Goal: Information Seeking & Learning: Find specific fact

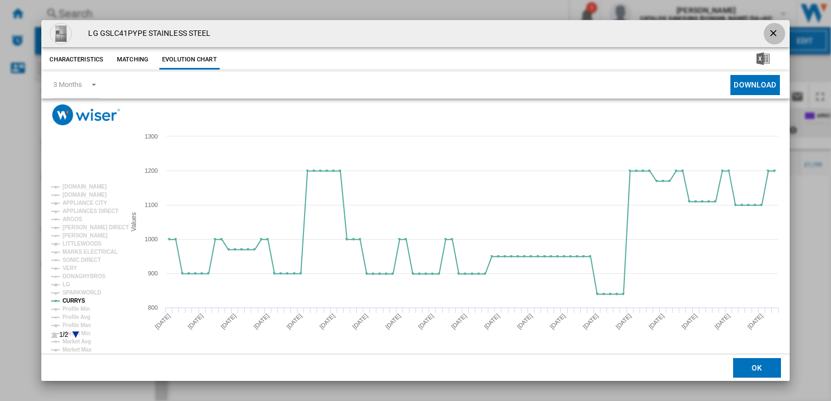
click at [774, 34] on ng-md-icon "getI18NText('BUTTONS.CLOSE_DIALOG')" at bounding box center [774, 34] width 13 height 13
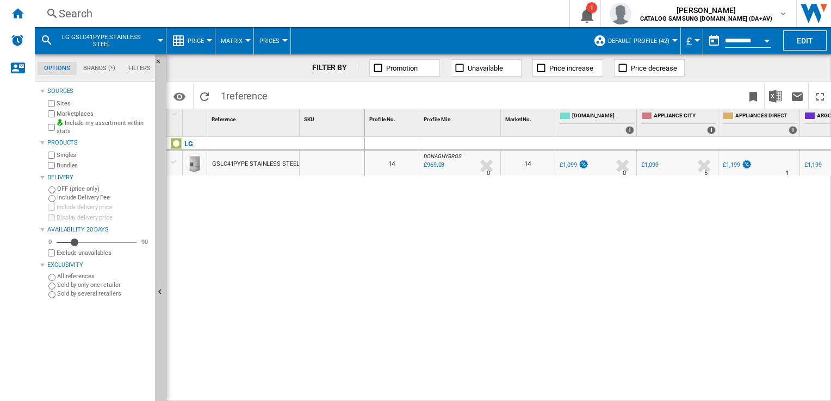
click at [139, 9] on div "Search" at bounding box center [300, 13] width 482 height 15
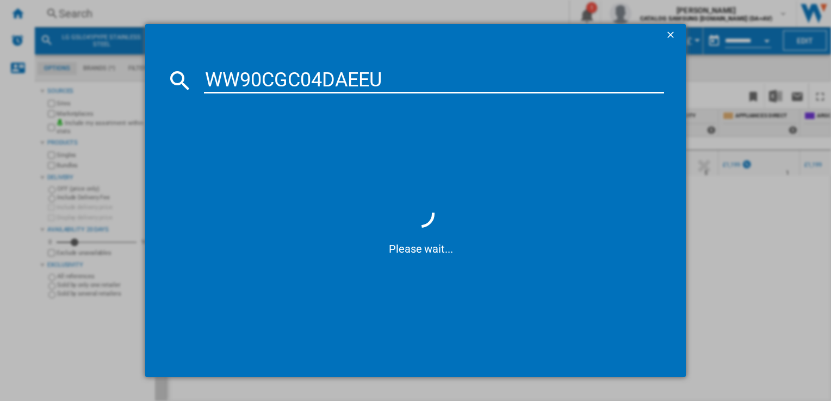
type input "WW90CGC04DAEEU"
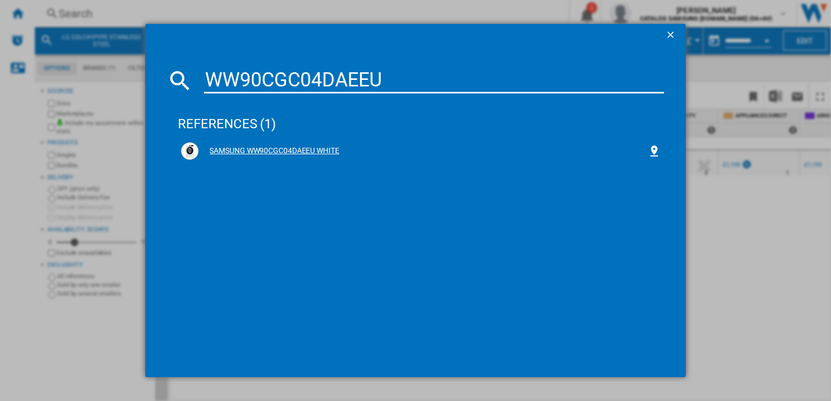
click at [285, 148] on div "SAMSUNG WW90CGC04DAEEU WHITE" at bounding box center [422, 151] width 448 height 11
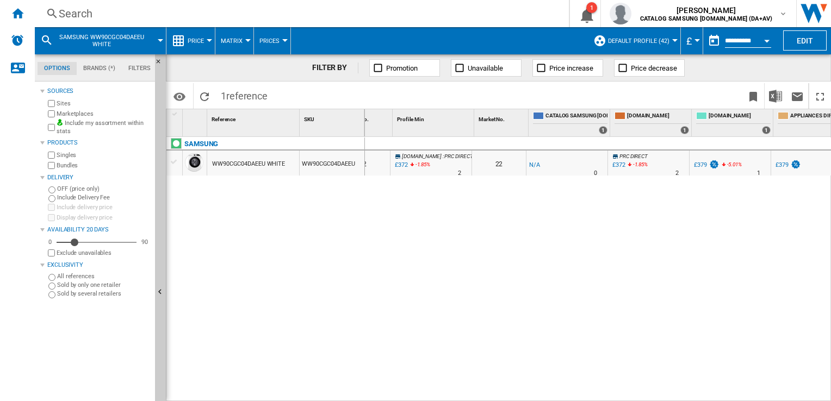
scroll to position [0, 29]
click at [266, 12] on div "Search" at bounding box center [300, 13] width 482 height 15
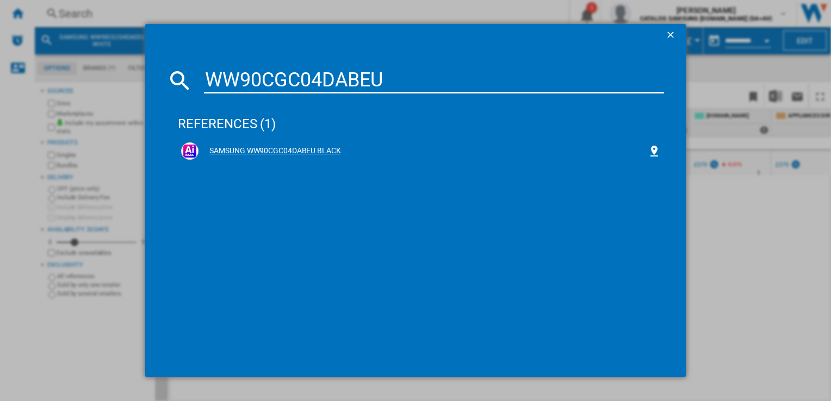
type input "WW90CGC04DABEU"
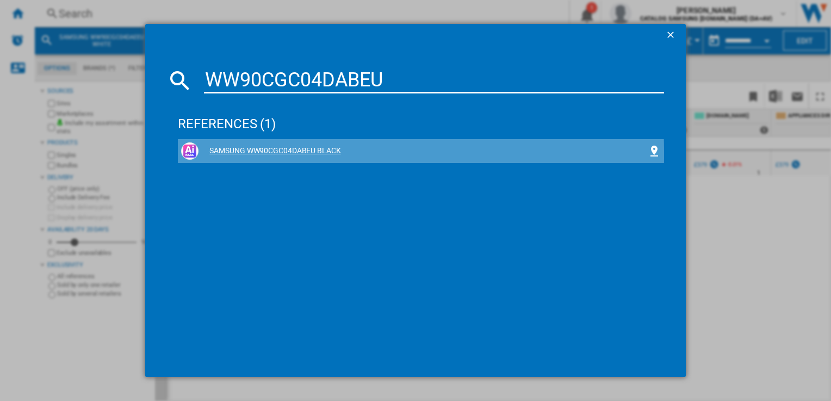
click at [284, 154] on div "SAMSUNG WW90CGC04DABEU BLACK" at bounding box center [422, 151] width 448 height 11
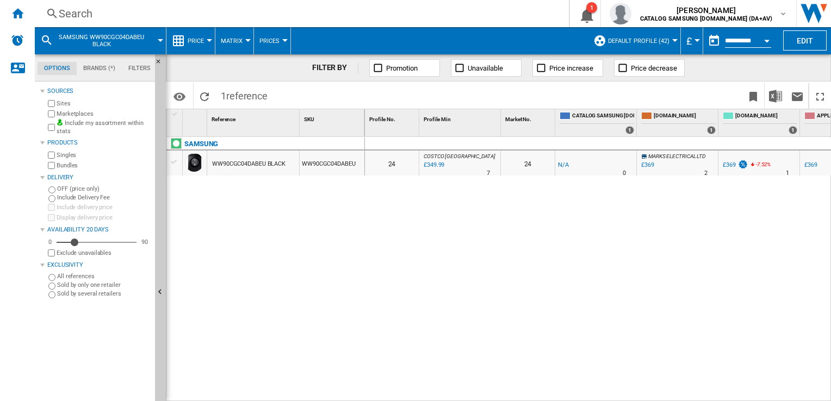
scroll to position [0, 52]
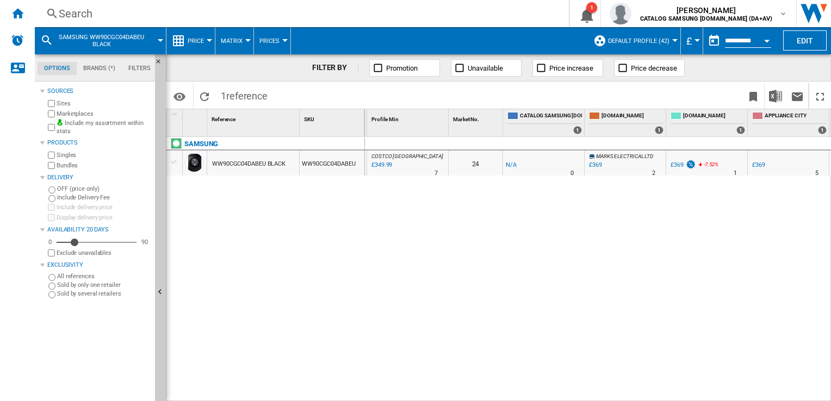
click at [200, 17] on div "Search" at bounding box center [300, 13] width 482 height 15
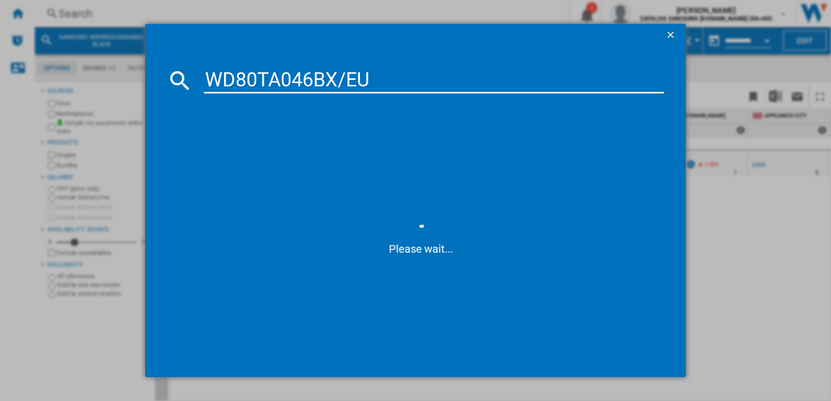
type input "WD80TA046BX/EU"
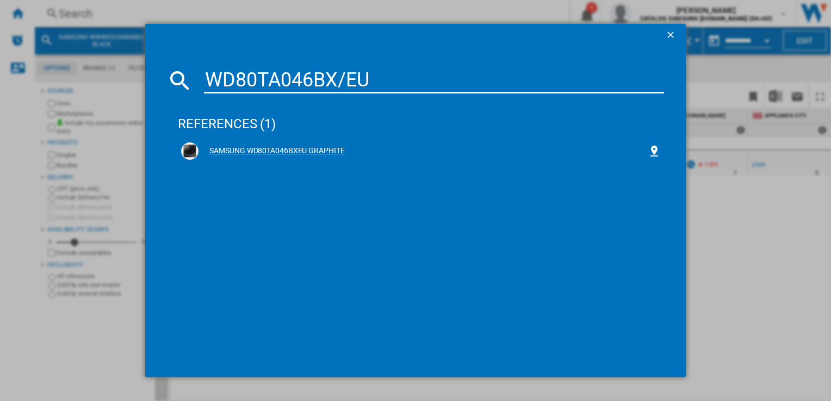
click at [285, 149] on div "SAMSUNG WD80TA046BXEU GRAPHITE" at bounding box center [422, 151] width 448 height 11
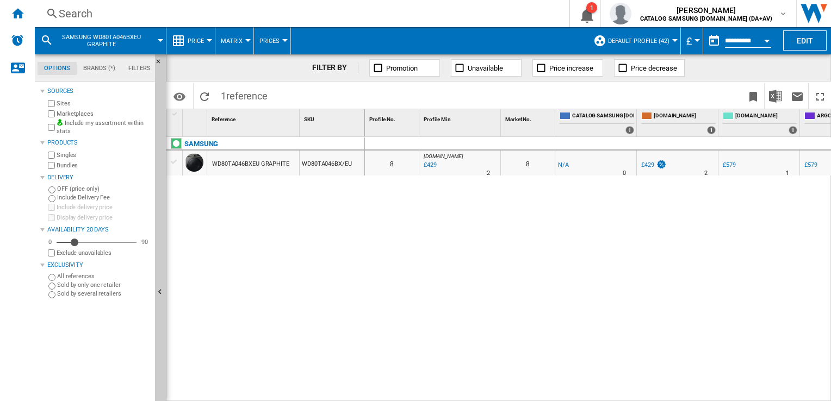
click at [452, 227] on div "0 0 8 [DOMAIN_NAME] : UK AMAZON -1.0 % £429 % N/A 2 [DOMAIN_NAME] : UK AMAZON 8…" at bounding box center [598, 269] width 466 height 265
click at [365, 273] on div "0 0 8 [DOMAIN_NAME] : UK AMAZON -1.0 % £429 % N/A 2 [DOMAIN_NAME] : UK AMAZON 8…" at bounding box center [598, 269] width 466 height 265
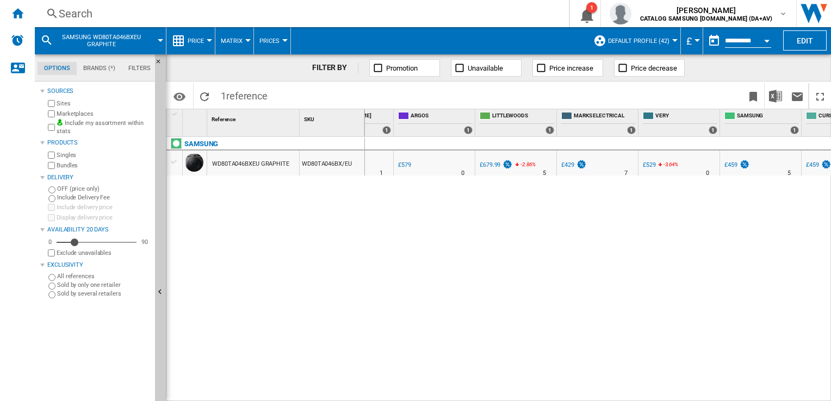
scroll to position [0, 457]
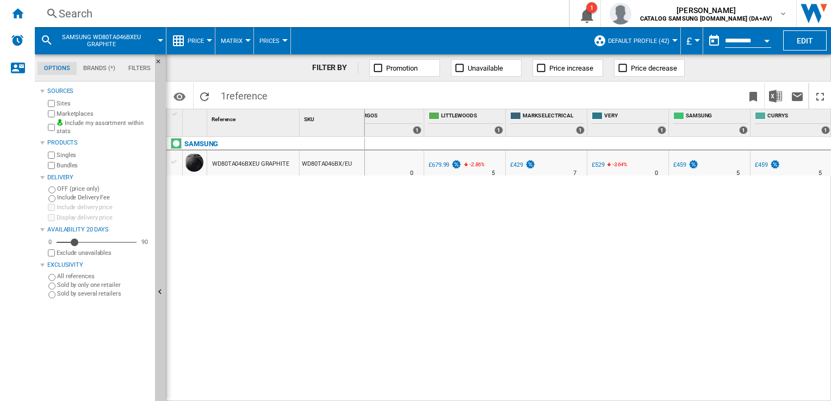
click at [81, 15] on div "Search" at bounding box center [300, 13] width 482 height 15
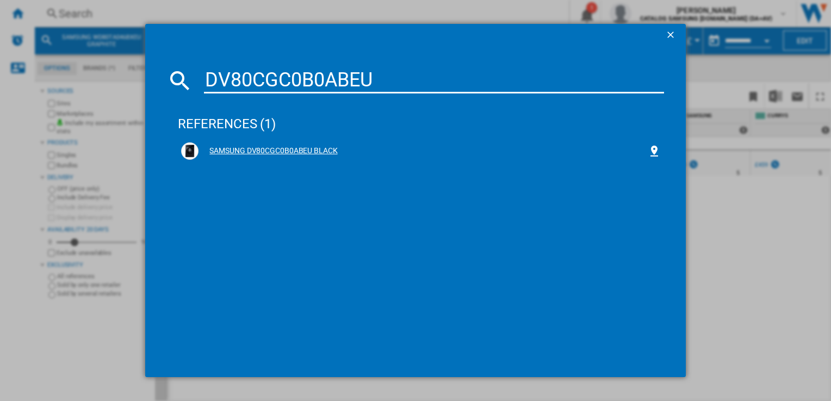
type input "DV80CGC0B0ABEU"
click at [295, 153] on div "SAMSUNG DV80CGC0B0ABEU BLACK" at bounding box center [422, 151] width 448 height 11
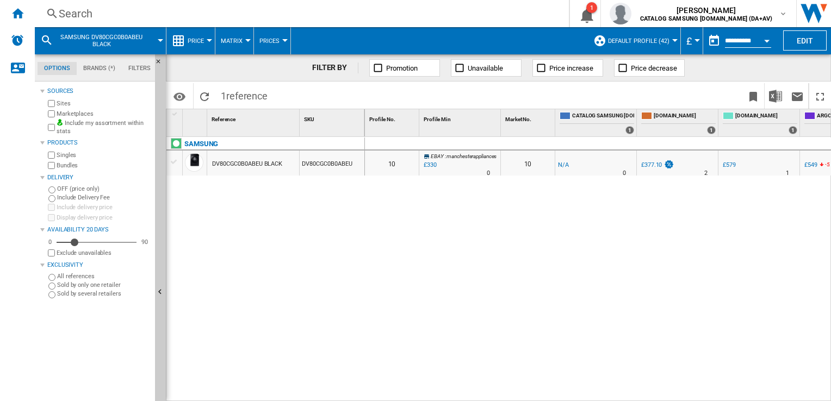
click at [581, 290] on div "0 0 10 EBAY : manchesterappliances -1.0 % £330 % N/A 0 EBAY : manchesterapplian…" at bounding box center [598, 269] width 466 height 265
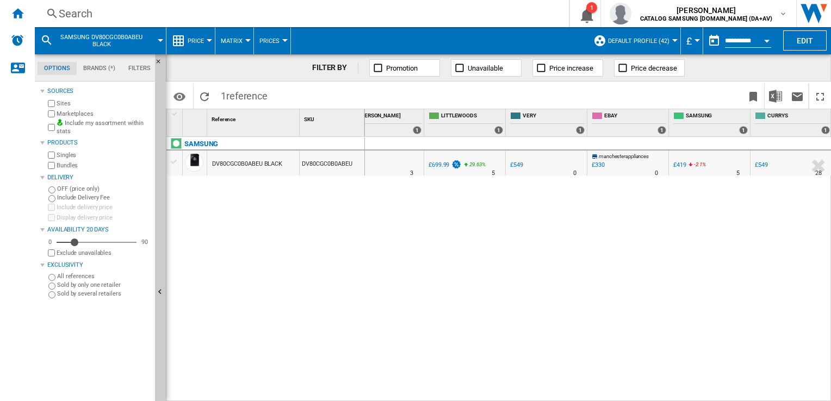
click at [681, 165] on div "£419" at bounding box center [679, 164] width 13 height 7
click at [159, 14] on div "Search" at bounding box center [300, 13] width 482 height 15
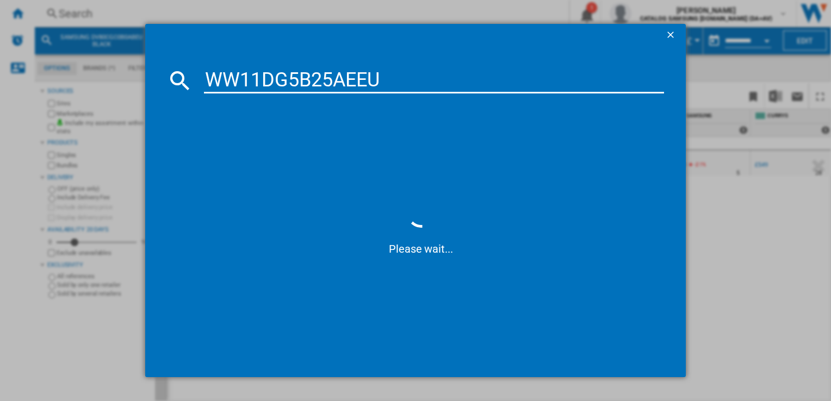
type input "WW11DG5B25AEEU"
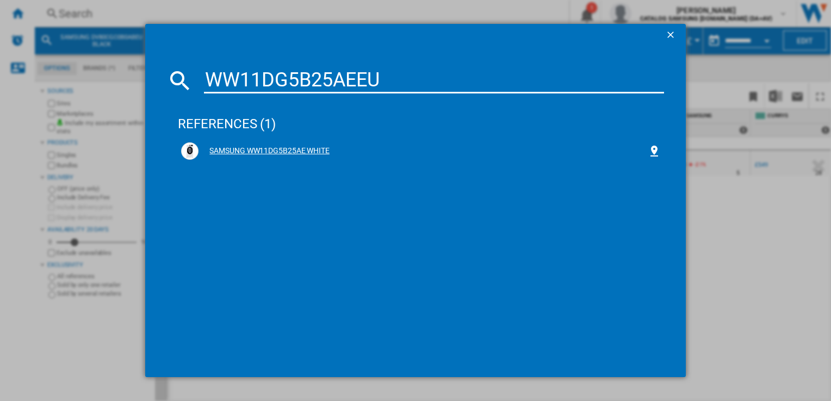
click at [246, 146] on div "SAMSUNG WW11DG5B25AE WHITE" at bounding box center [422, 151] width 448 height 11
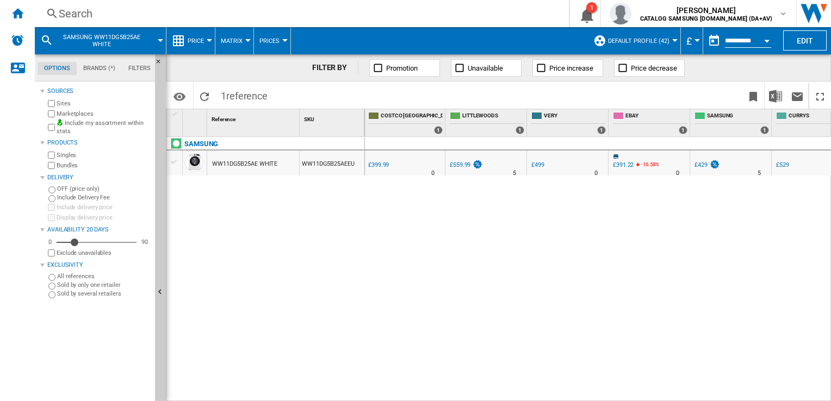
scroll to position [0, 616]
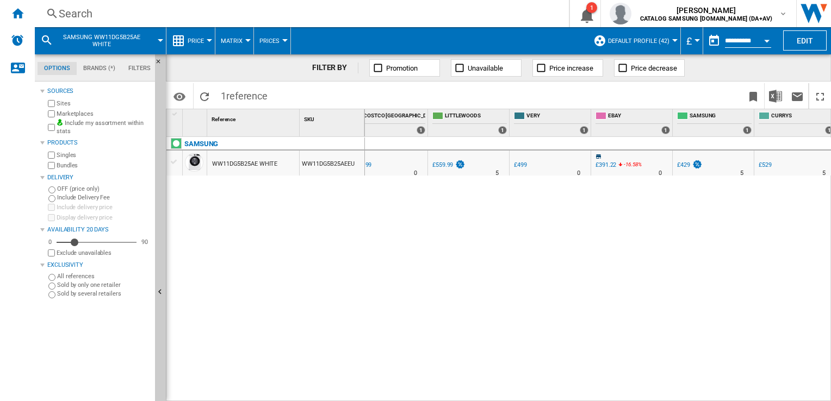
click at [678, 165] on div "£429" at bounding box center [683, 164] width 13 height 7
click at [658, 303] on div "0 0 10 EBAY : -1.0 % £391.22 -16.58 % N/A 0 EBAY : 10 -1.0 % -£1" at bounding box center [598, 269] width 466 height 265
click at [437, 163] on div "£449" at bounding box center [439, 164] width 13 height 7
click at [152, 15] on div "Search" at bounding box center [300, 13] width 482 height 15
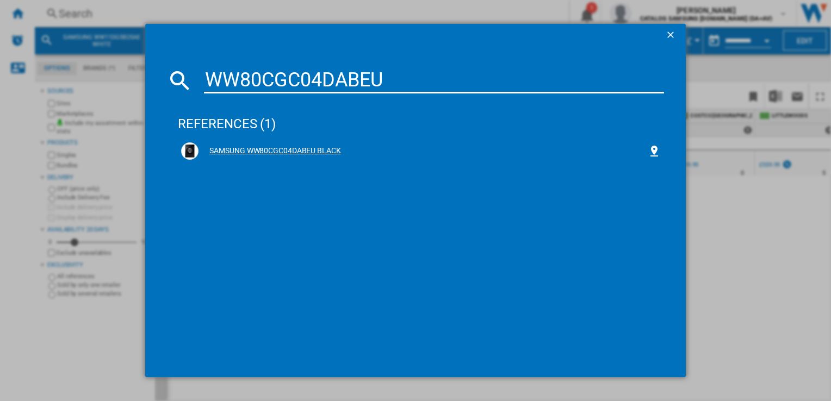
type input "WW80CGC04DABEU"
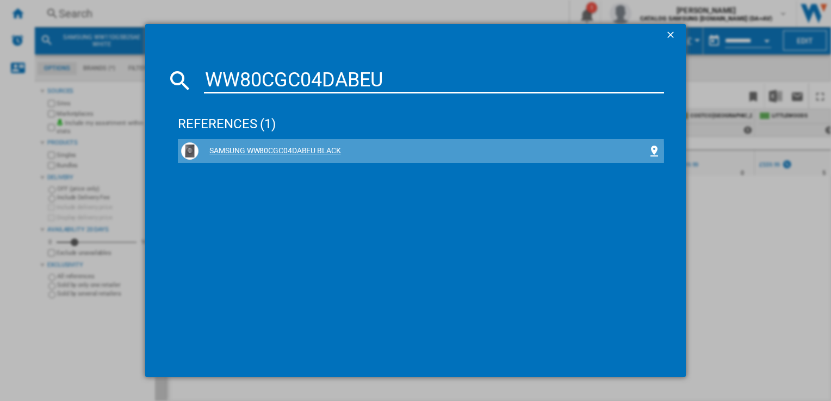
click at [320, 153] on div "SAMSUNG WW80CGC04DABEU BLACK" at bounding box center [422, 151] width 448 height 11
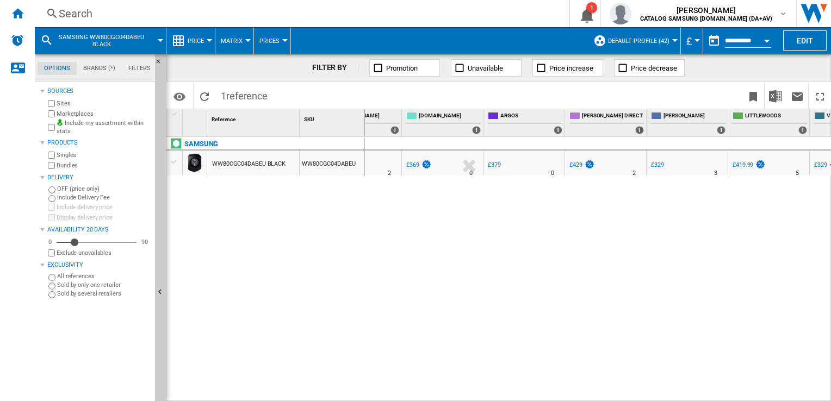
scroll to position [0, 363]
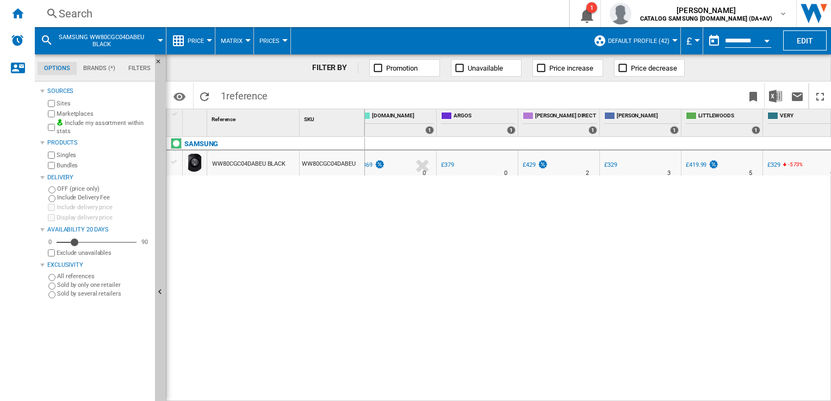
click at [611, 166] on div "£329" at bounding box center [610, 164] width 13 height 7
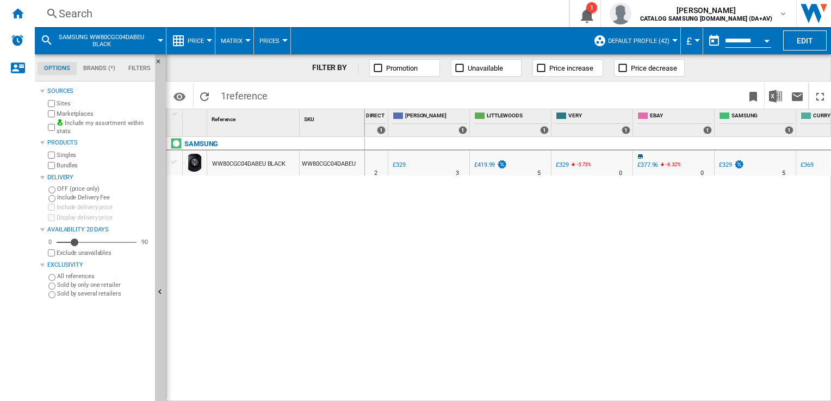
scroll to position [0, 620]
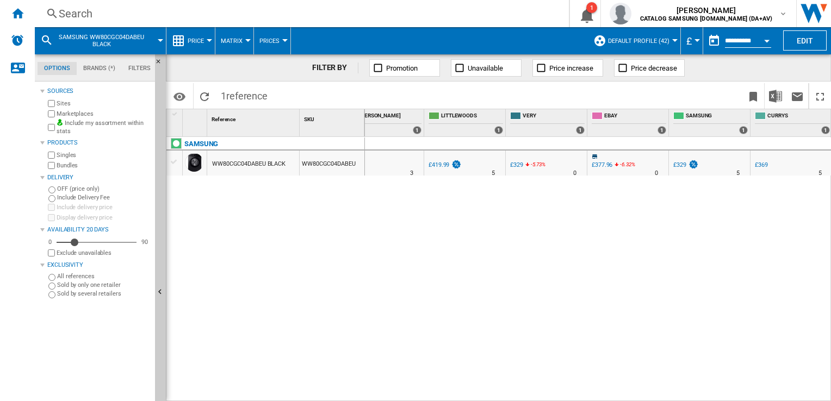
click at [154, 18] on div "Search" at bounding box center [300, 13] width 482 height 15
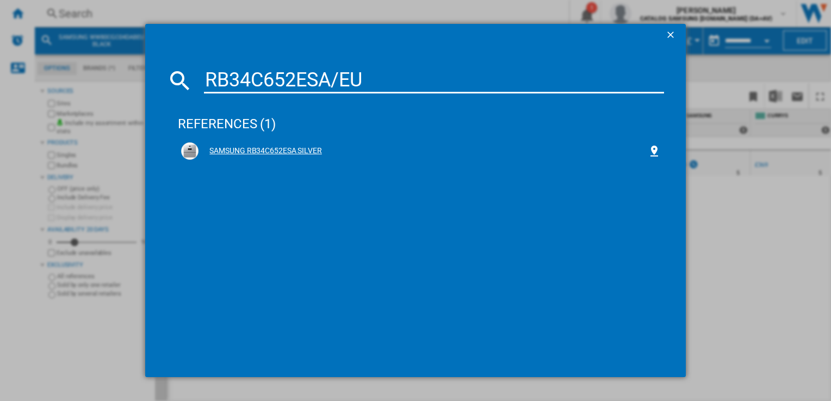
type input "RB34C652ESA/EU"
click at [247, 147] on div "SAMSUNG RB34C652ESA SILVER" at bounding box center [422, 151] width 448 height 11
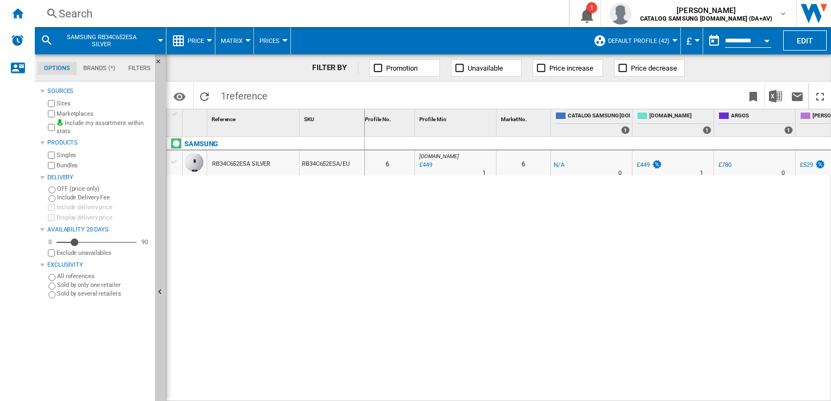
scroll to position [0, 246]
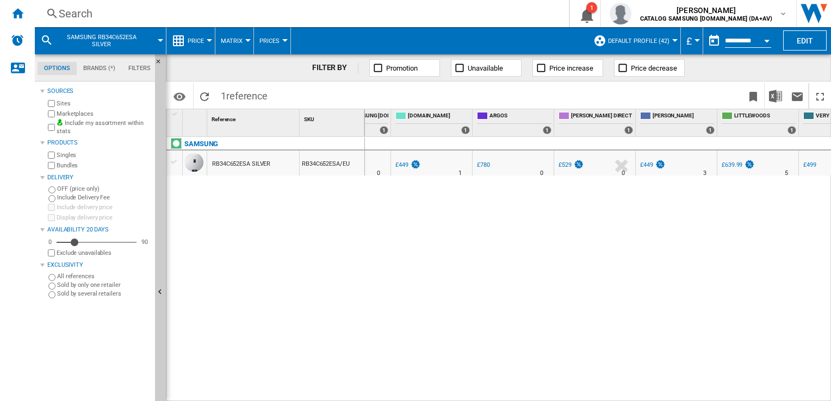
click at [144, 15] on div "Search" at bounding box center [300, 13] width 482 height 15
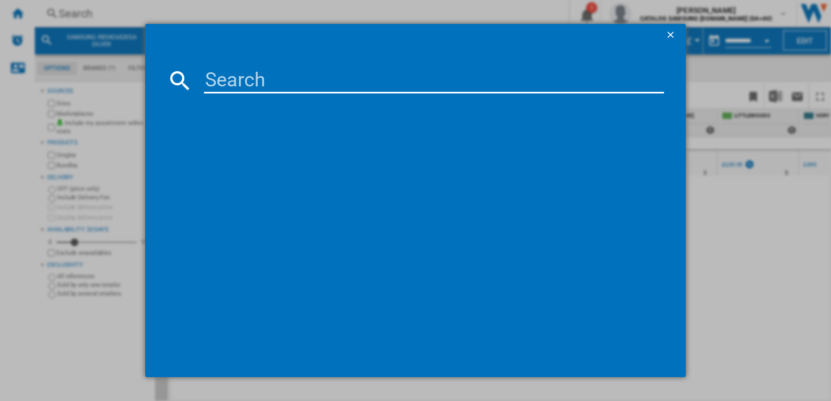
type input "RB34C600EBN/EU"
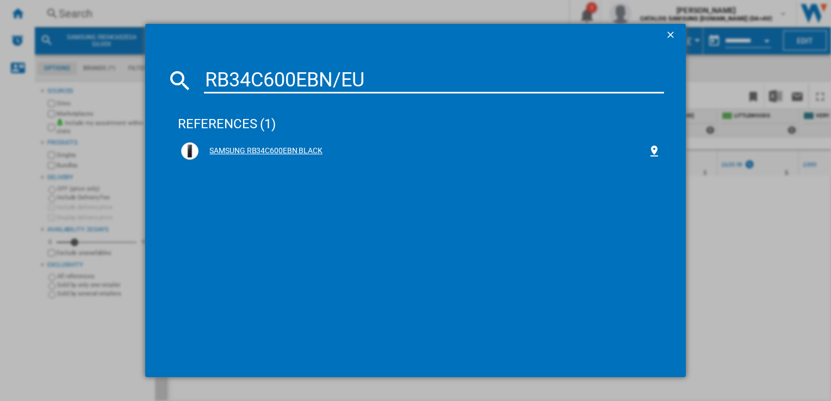
click at [260, 146] on div "SAMSUNG RB34C600EBN BLACK" at bounding box center [422, 151] width 448 height 11
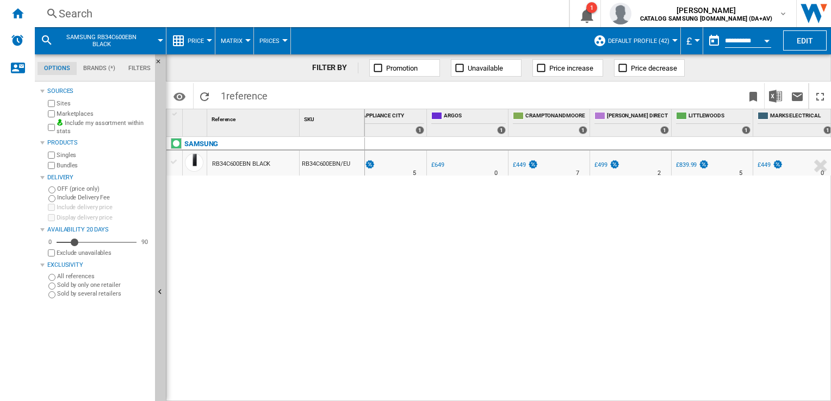
scroll to position [0, 456]
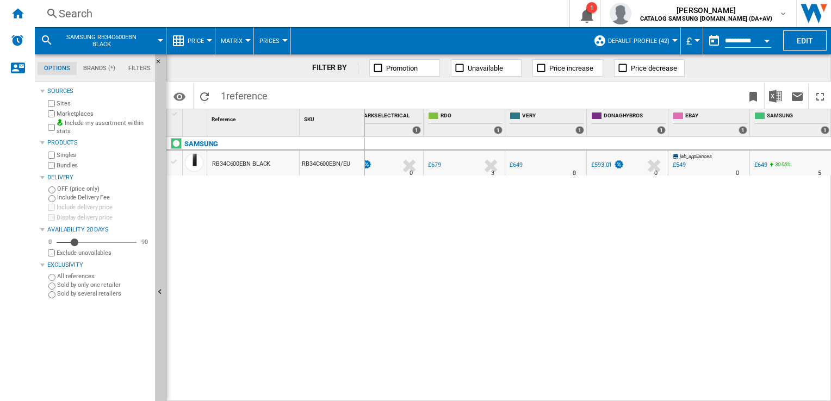
click at [192, 10] on div "Search" at bounding box center [300, 13] width 482 height 15
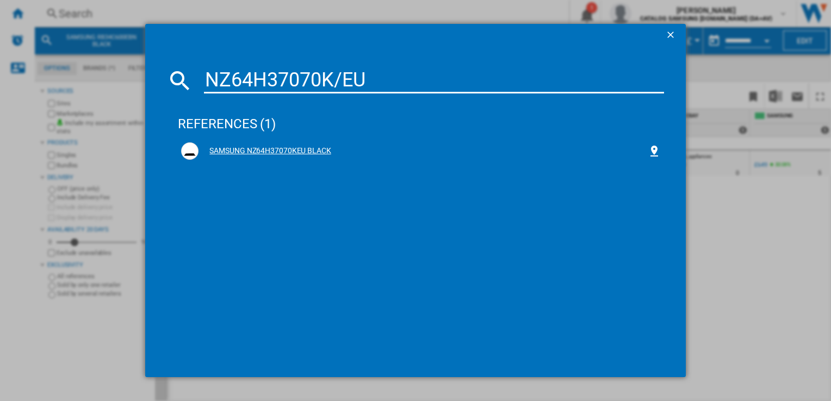
type input "NZ64H37070K/EU"
click at [255, 147] on div "SAMSUNG NZ64H37070KEU BLACK" at bounding box center [422, 151] width 448 height 11
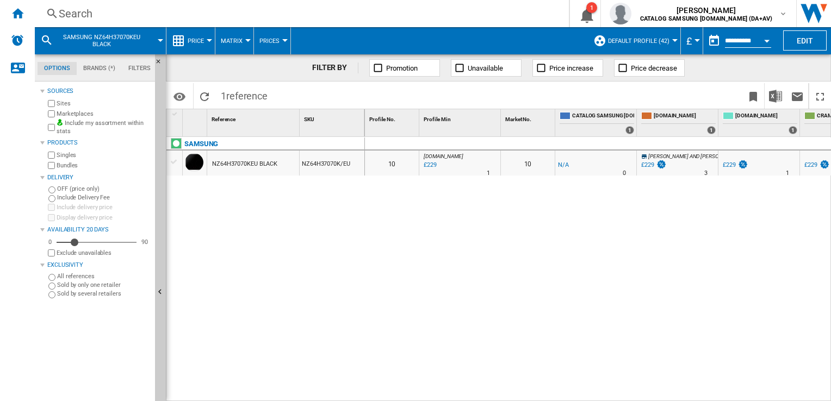
click at [259, 11] on div "Search" at bounding box center [300, 13] width 482 height 15
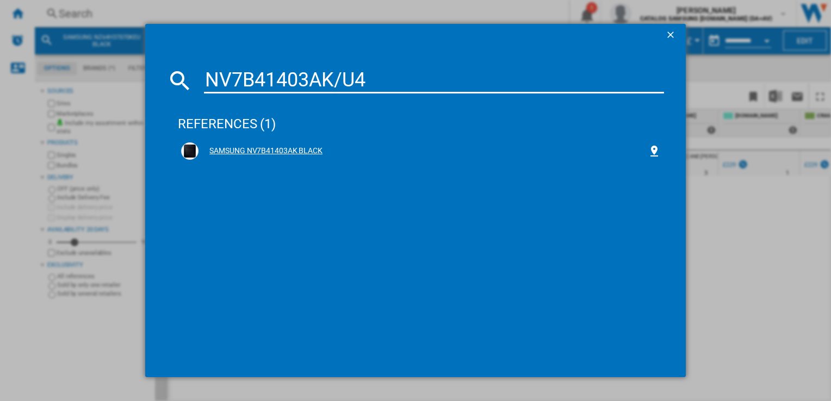
type input "NV7B41403AK/U4"
click at [287, 148] on div "SAMSUNG NV7B41403AK BLACK" at bounding box center [422, 151] width 448 height 11
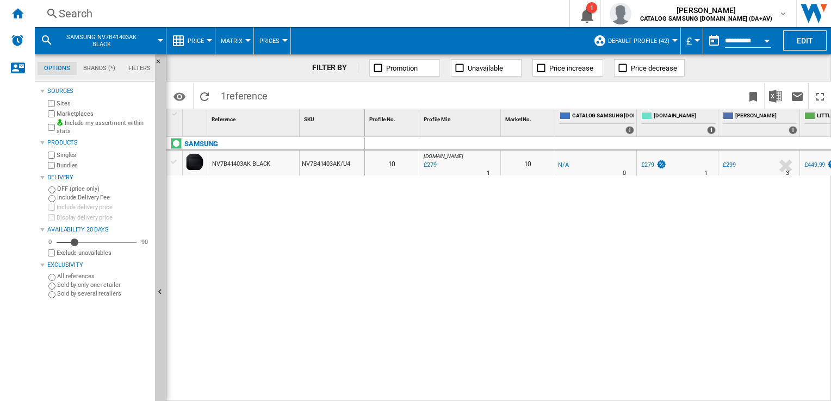
click at [187, 14] on div "Search" at bounding box center [300, 13] width 482 height 15
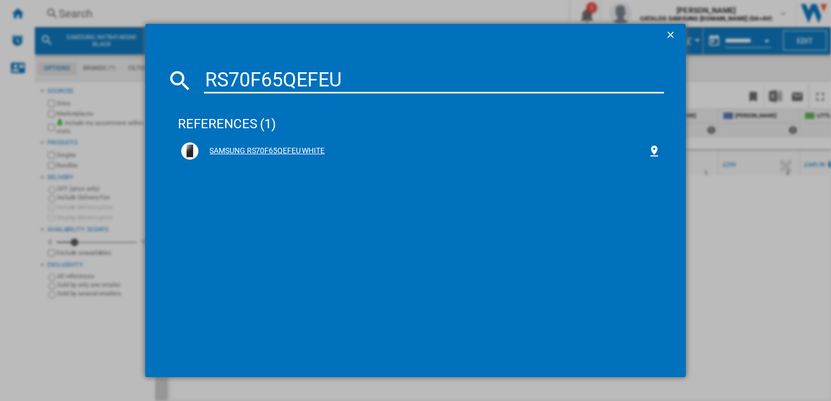
type input "RS70F65QEFEU"
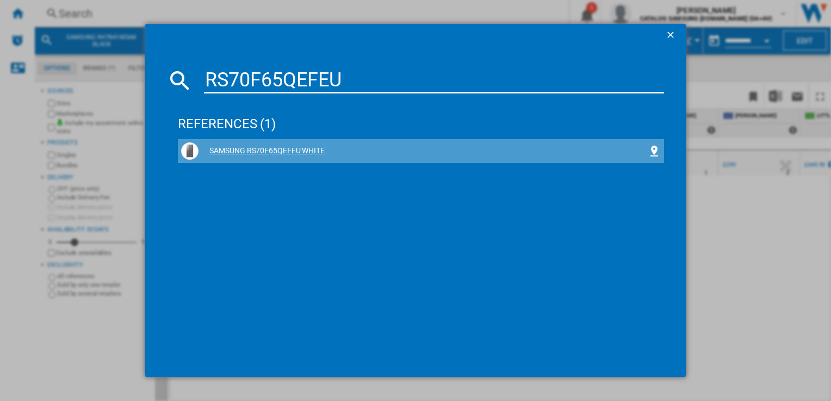
click at [254, 149] on div "SAMSUNG RS70F65QEFEU WHITE" at bounding box center [422, 151] width 448 height 11
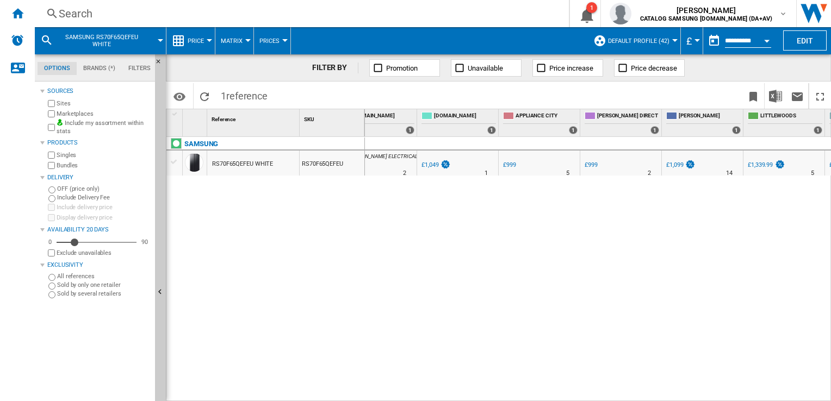
scroll to position [0, 302]
click at [113, 18] on div "Search" at bounding box center [300, 13] width 482 height 15
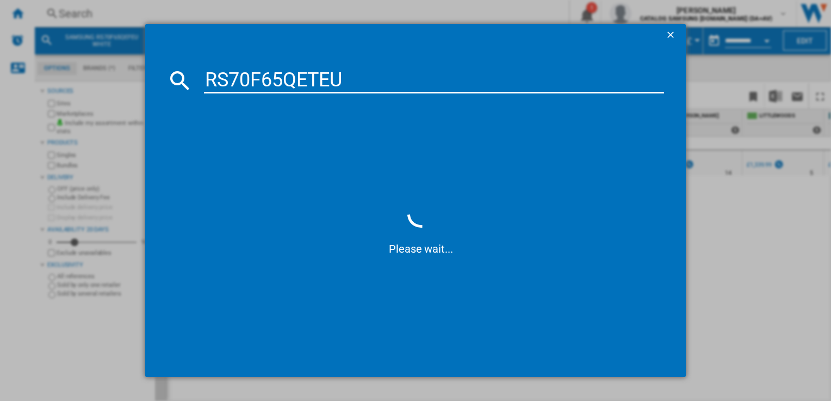
type input "RS70F65QETEU"
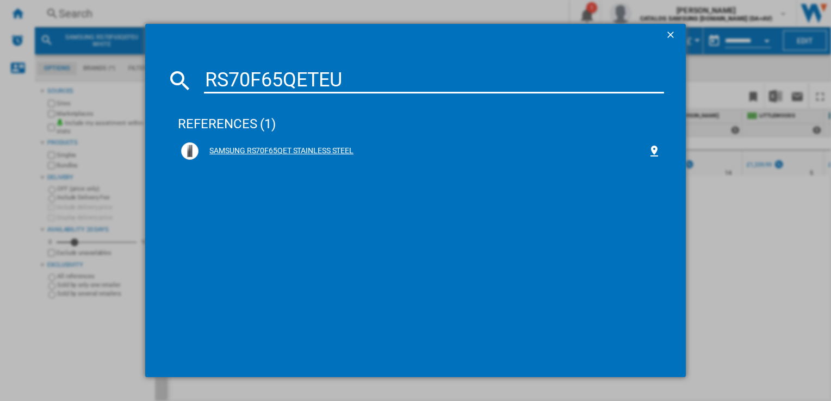
click at [244, 149] on div "SAMSUNG RS70F65QET STAINLESS STEEL" at bounding box center [422, 151] width 448 height 11
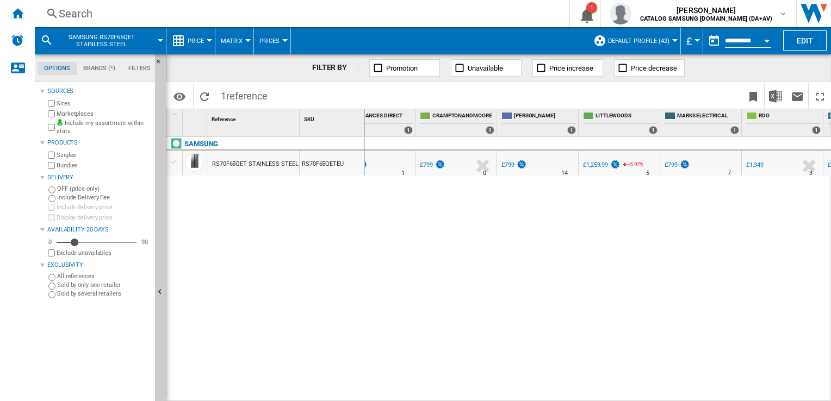
scroll to position [0, 549]
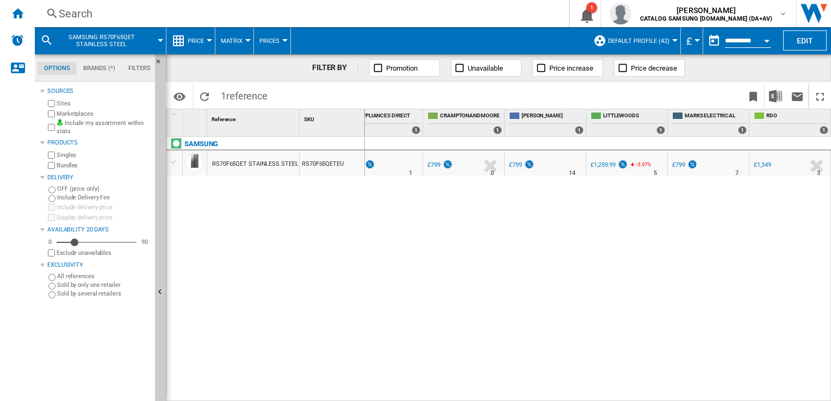
click at [515, 165] on div "£799" at bounding box center [515, 164] width 13 height 7
click at [815, 362] on div "0 0 13 [PERSON_NAME] : UK [PERSON_NAME] -1.0 % £799 % N/A 14 [PERSON_NAME] : UK…" at bounding box center [598, 269] width 466 height 265
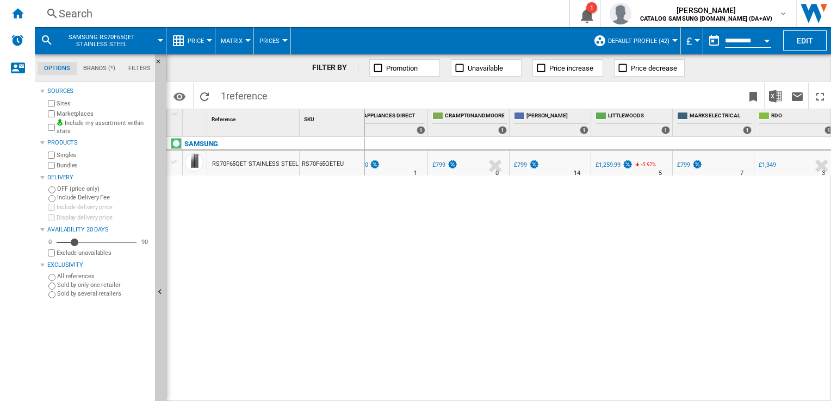
scroll to position [0, 476]
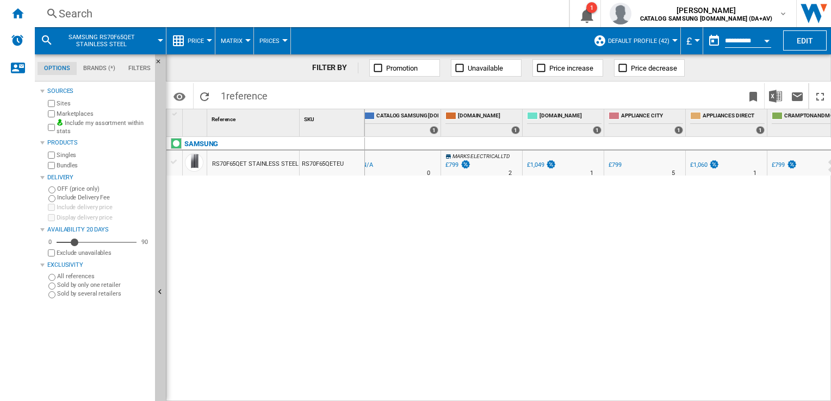
click at [163, 17] on div "Search" at bounding box center [300, 13] width 482 height 15
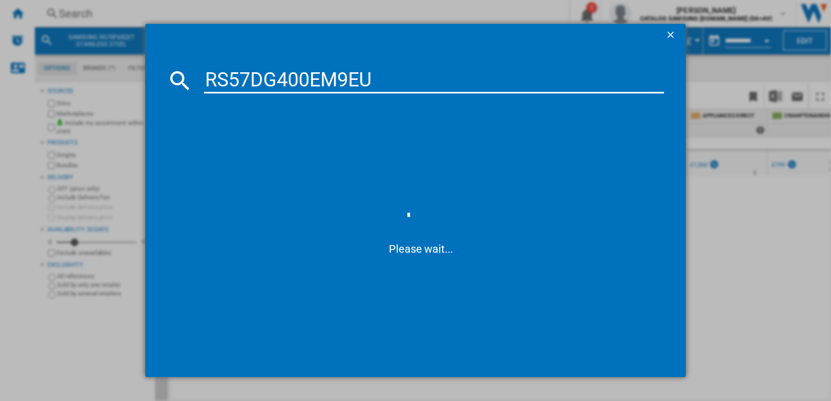
type input "RS57DG400EM9EU"
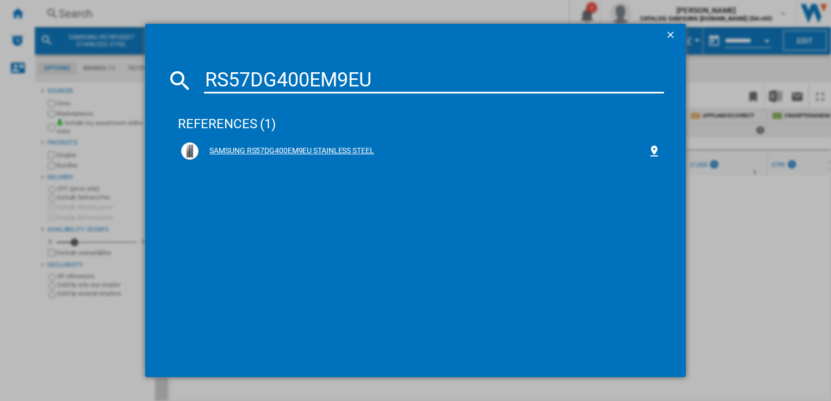
click at [328, 148] on div "SAMSUNG RS57DG400EM9EU STAINLESS STEEL" at bounding box center [422, 151] width 448 height 11
